Goal: Participate in discussion

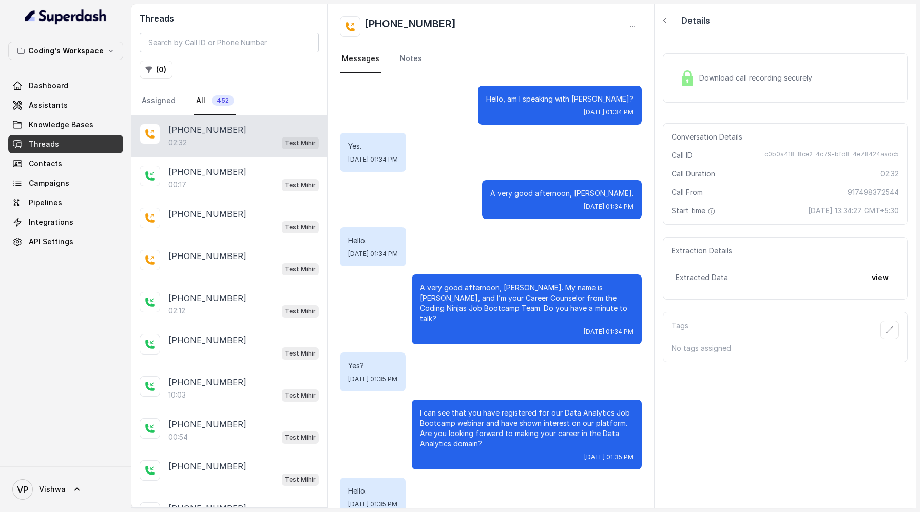
scroll to position [1120, 0]
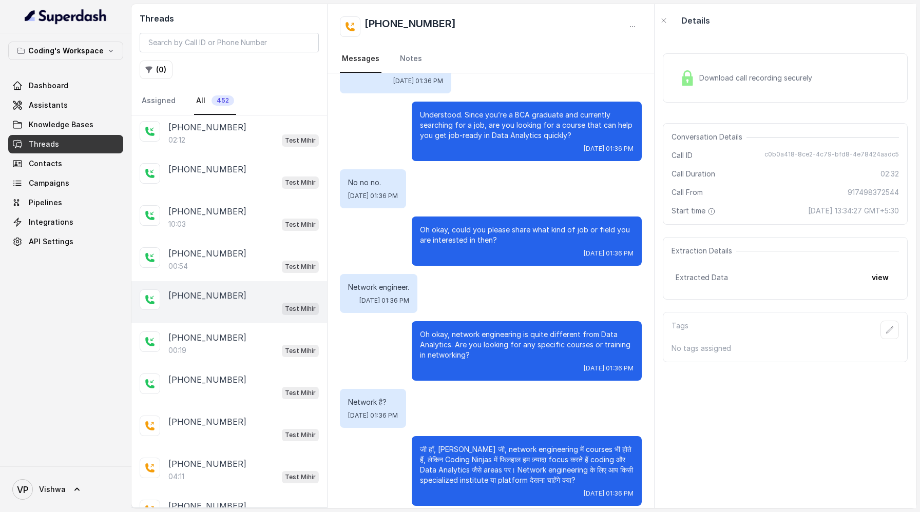
scroll to position [163, 0]
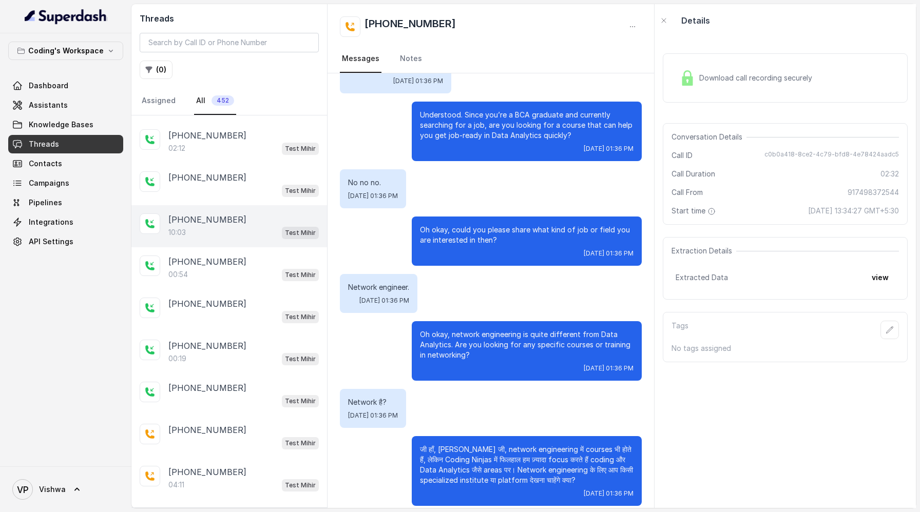
click at [204, 232] on div "10:03 Test [PERSON_NAME]" at bounding box center [243, 232] width 150 height 13
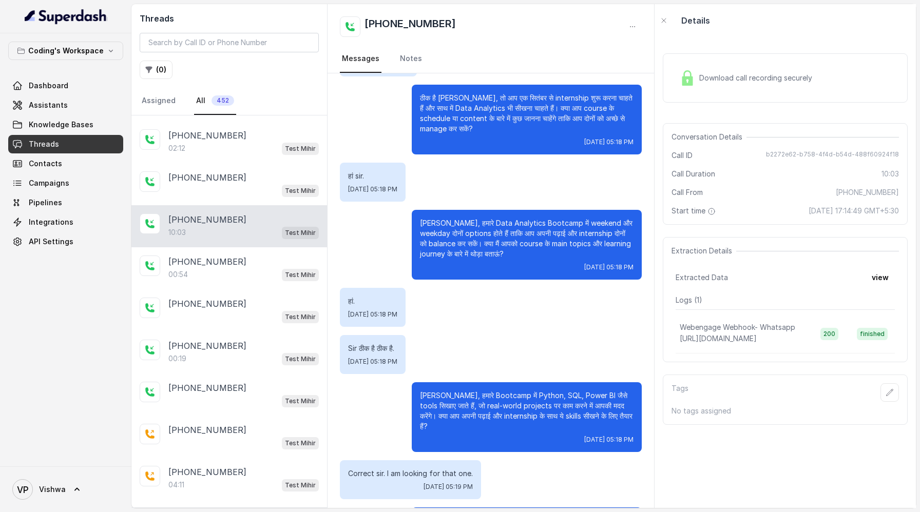
scroll to position [1693, 0]
